Goal: Task Accomplishment & Management: Use online tool/utility

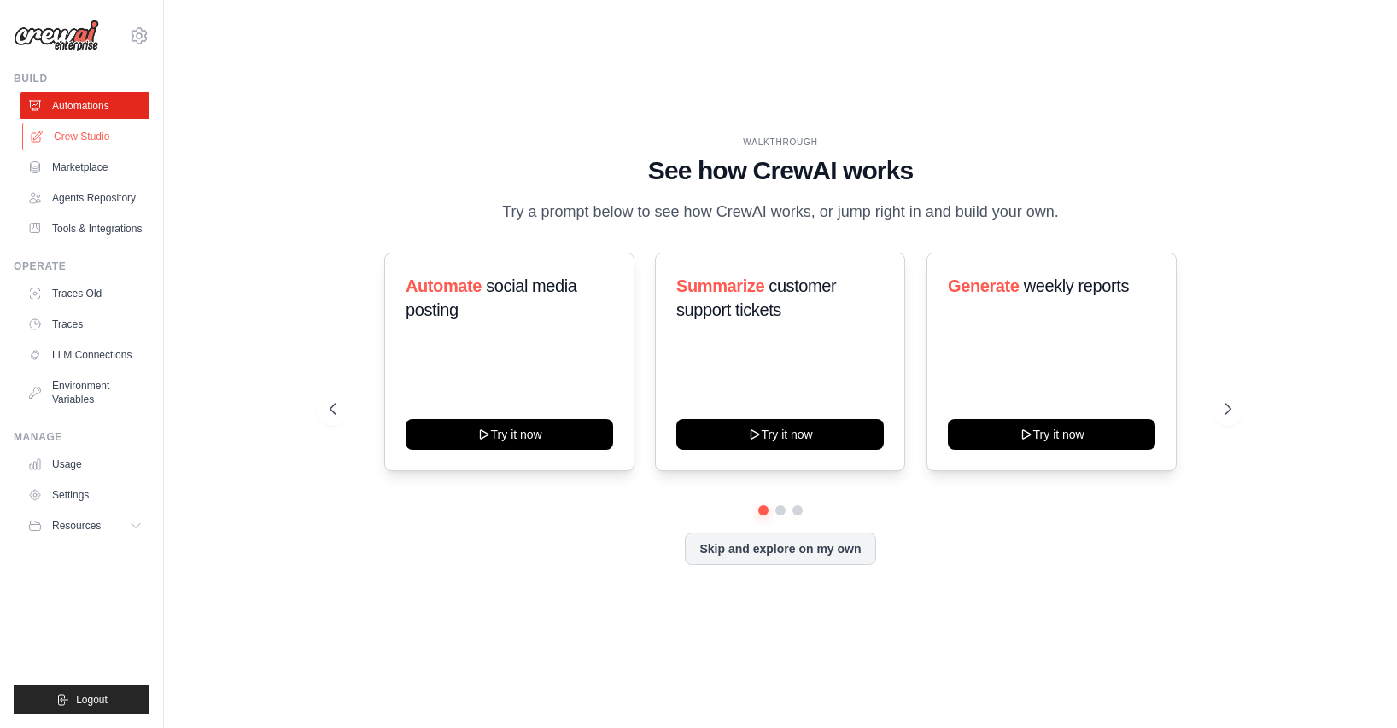
click at [53, 139] on link "Crew Studio" at bounding box center [86, 136] width 129 height 27
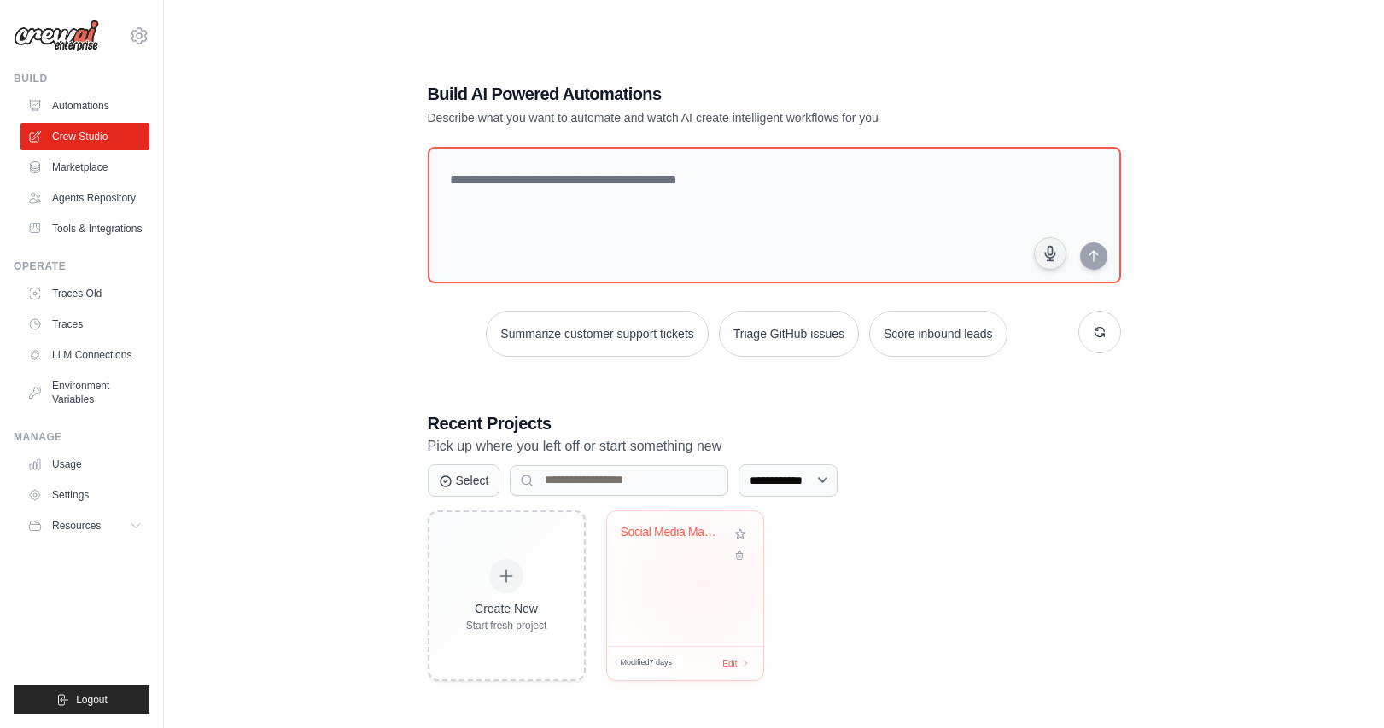
click at [701, 580] on div "Social Media Management & Analytics..." at bounding box center [685, 579] width 156 height 135
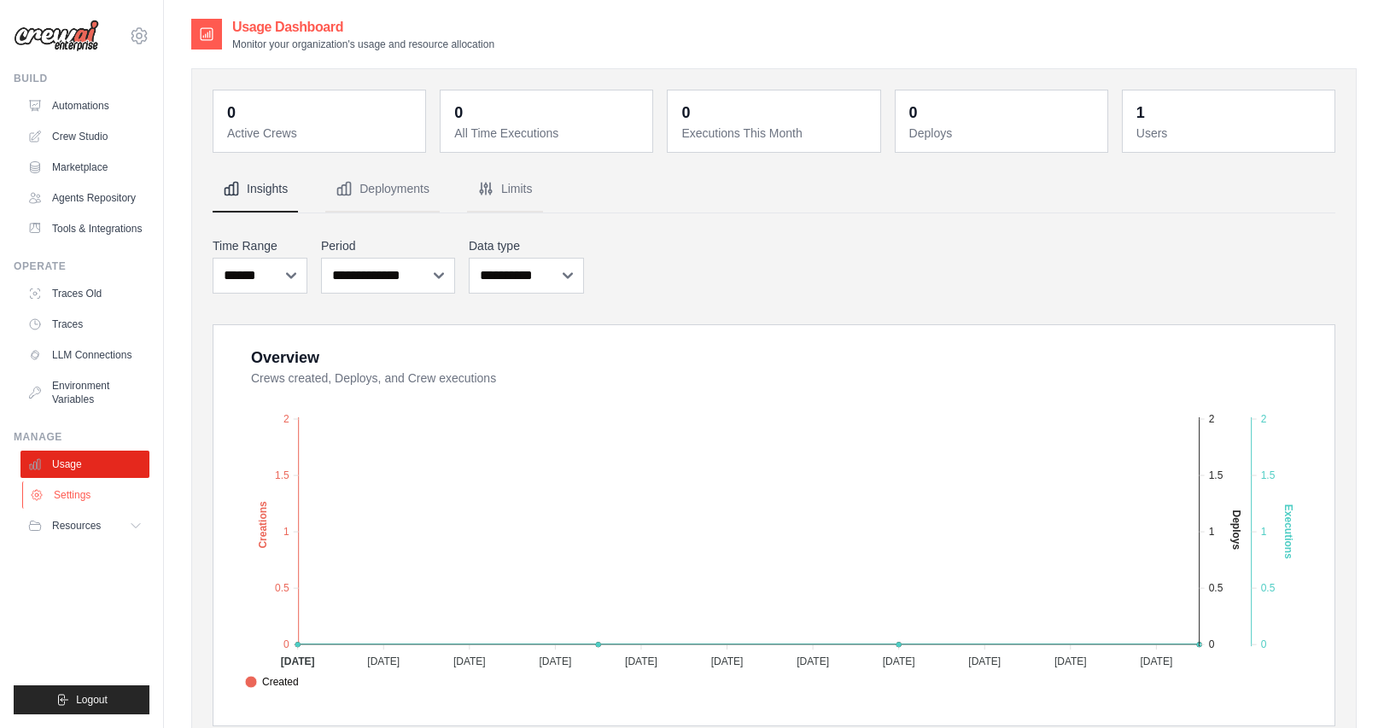
click at [75, 491] on link "Settings" at bounding box center [86, 495] width 129 height 27
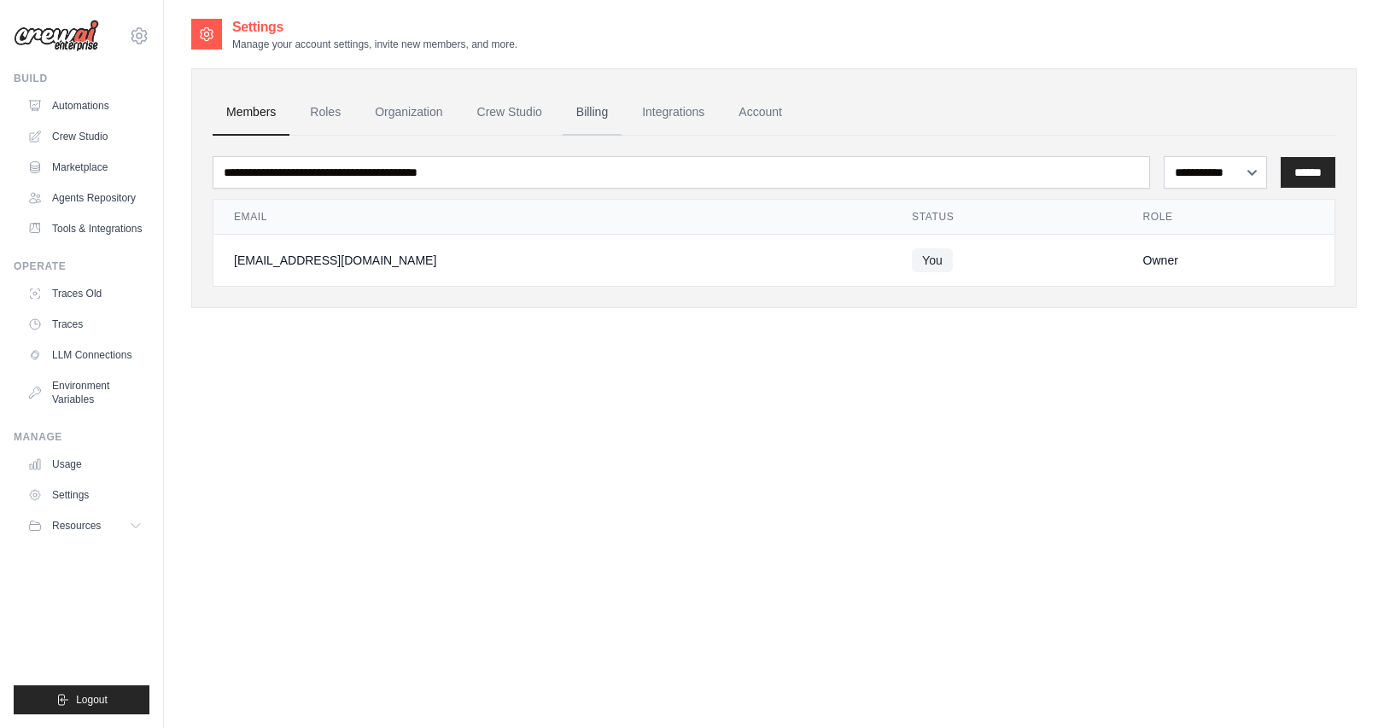
click at [570, 116] on link "Billing" at bounding box center [592, 113] width 59 height 46
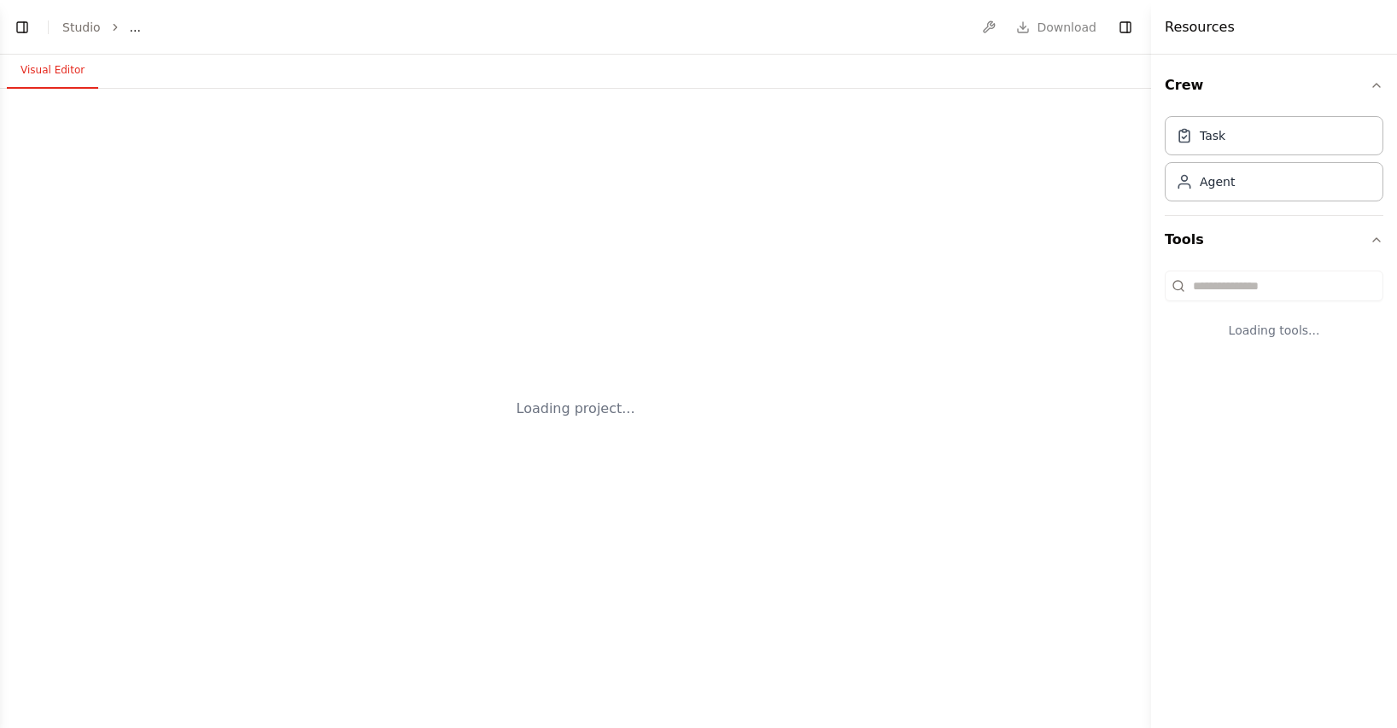
select select "****"
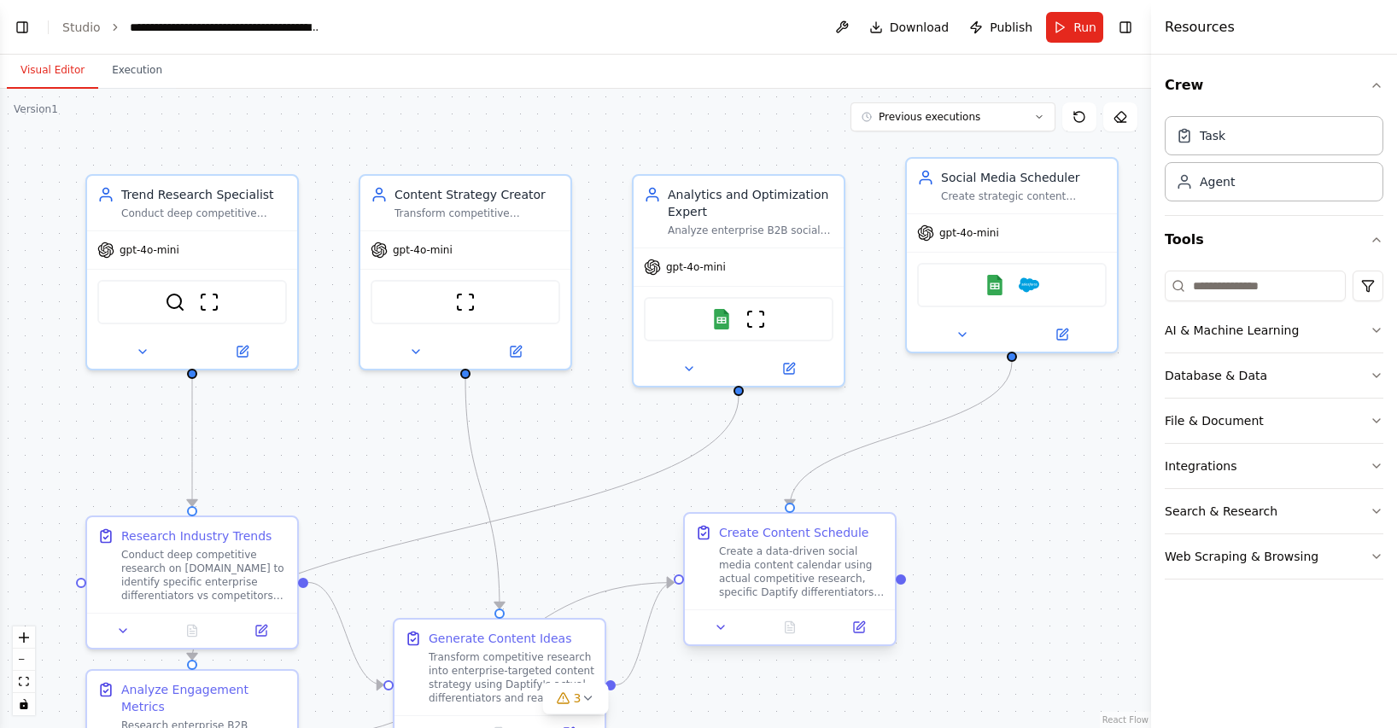
scroll to position [8858, 0]
